Goal: Task Accomplishment & Management: Manage account settings

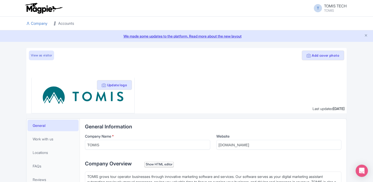
click at [64, 23] on link "Accounts" at bounding box center [64, 24] width 20 height 14
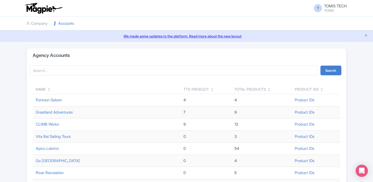
click at [47, 89] on div "Name" at bounding box center [107, 89] width 142 height 5
click at [49, 91] on icon at bounding box center [49, 91] width 2 height 4
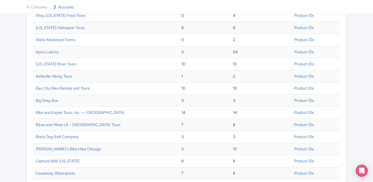
scroll to position [176, 0]
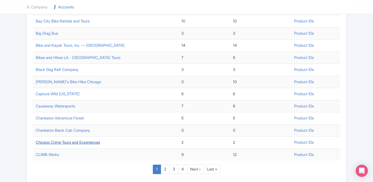
click at [89, 142] on link "Chicago Crime Tours and Experiences" at bounding box center [68, 142] width 64 height 5
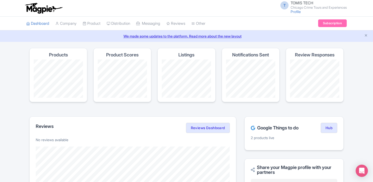
click at [127, 54] on h4 "Product Scores" at bounding box center [122, 54] width 32 height 5
click at [98, 36] on link "My Products" at bounding box center [107, 36] width 49 height 8
